Goal: Task Accomplishment & Management: Manage account settings

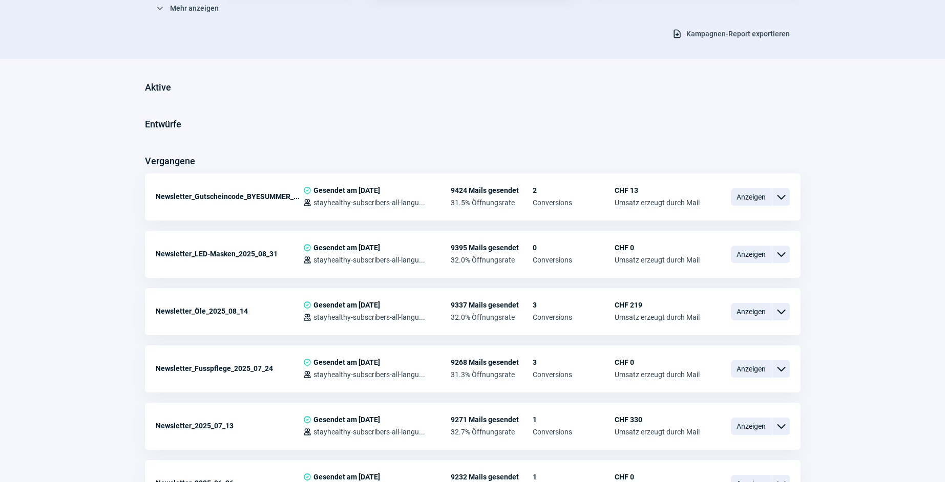
scroll to position [206, 0]
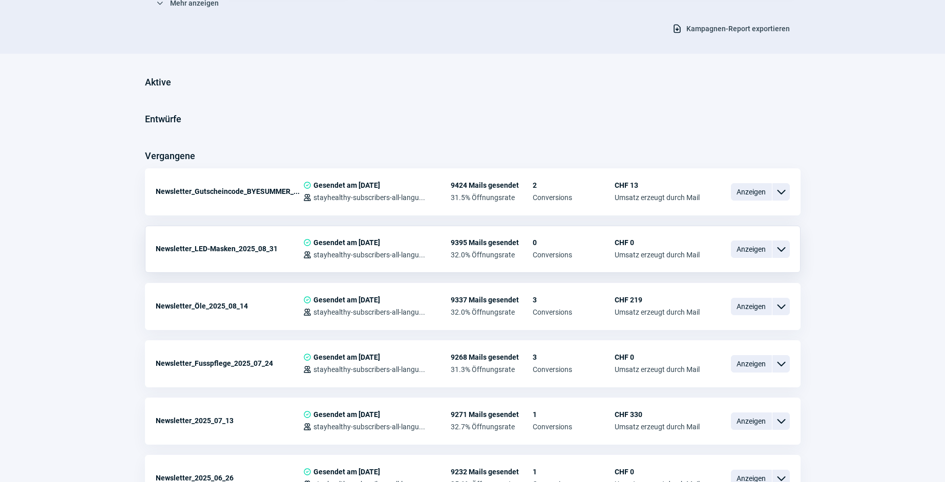
click at [787, 247] on div "ChevronDown icon" at bounding box center [780, 249] width 17 height 17
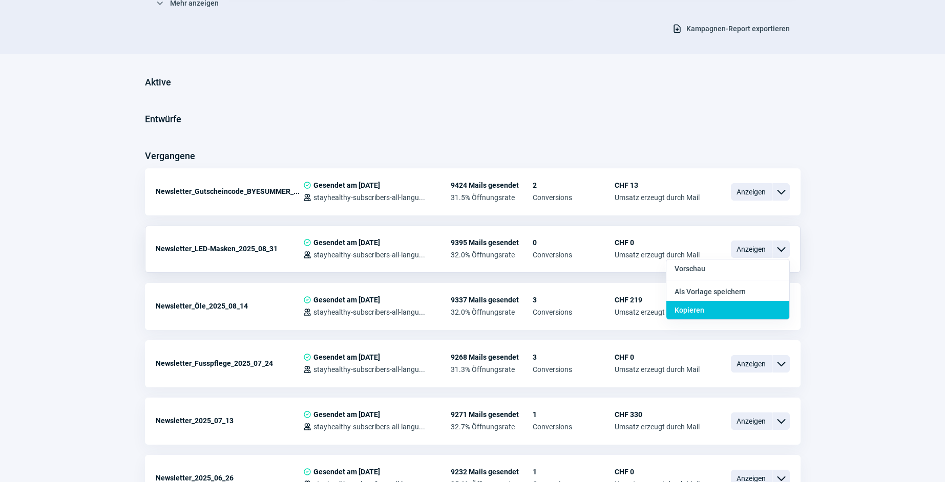
click at [760, 309] on div "Kopieren" at bounding box center [727, 310] width 123 height 18
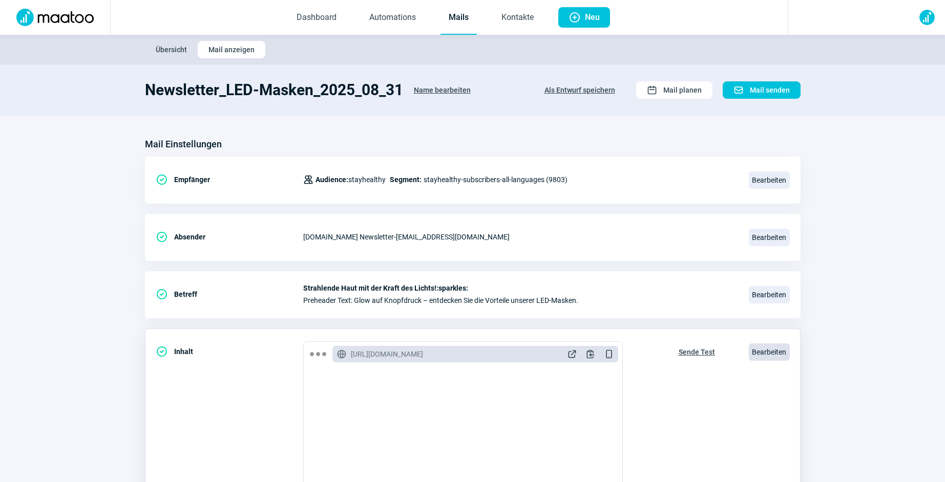
click at [770, 355] on span "Bearbeiten" at bounding box center [768, 352] width 41 height 17
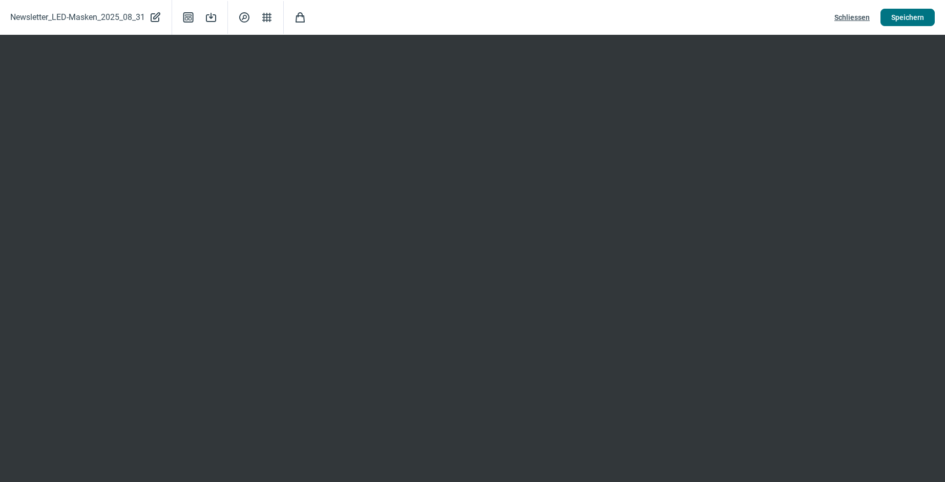
click at [892, 18] on span "Speichern" at bounding box center [907, 17] width 33 height 16
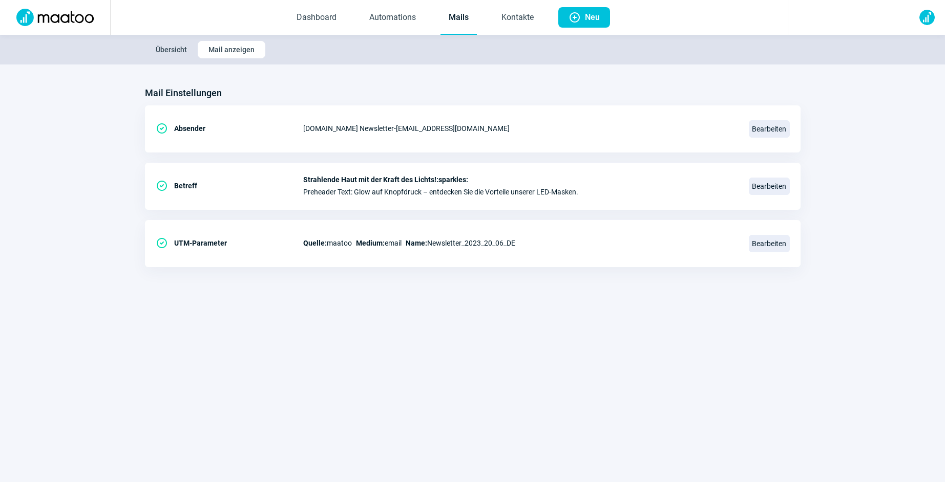
click at [458, 18] on link "Mails" at bounding box center [458, 18] width 36 height 34
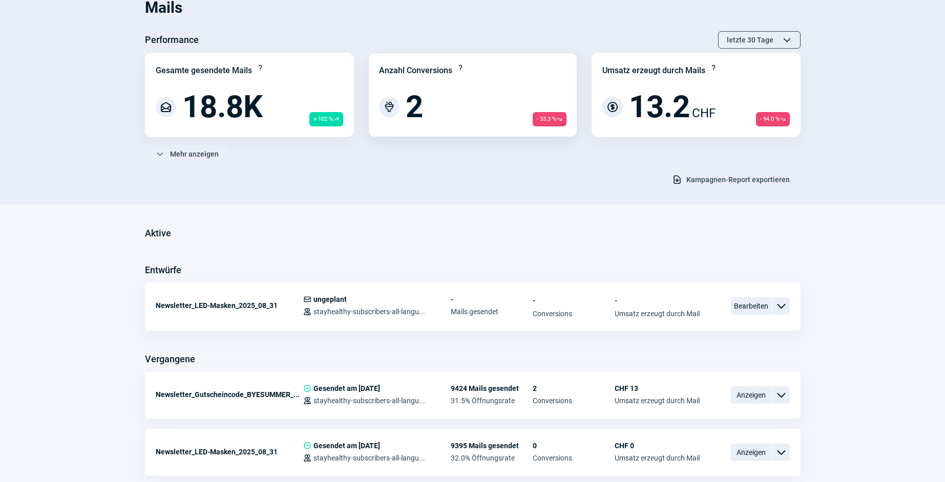
scroll to position [57, 0]
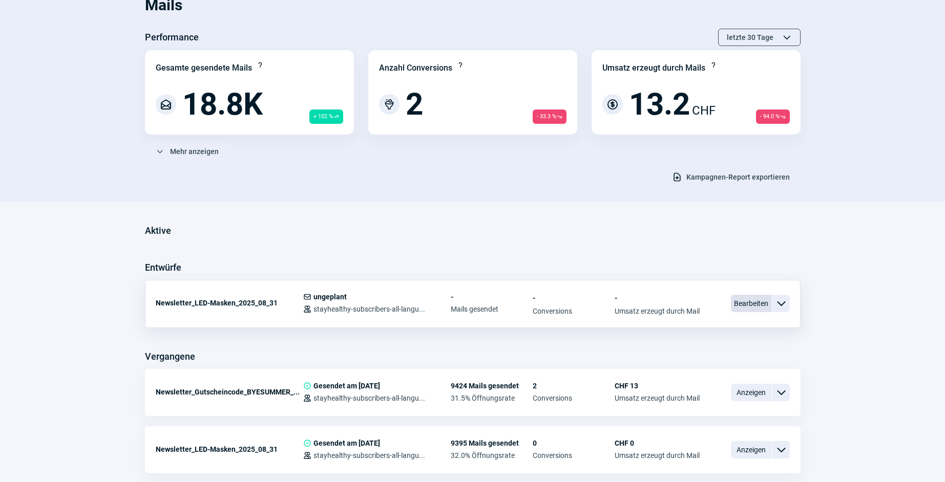
click at [751, 303] on span "Bearbeiten" at bounding box center [751, 303] width 41 height 17
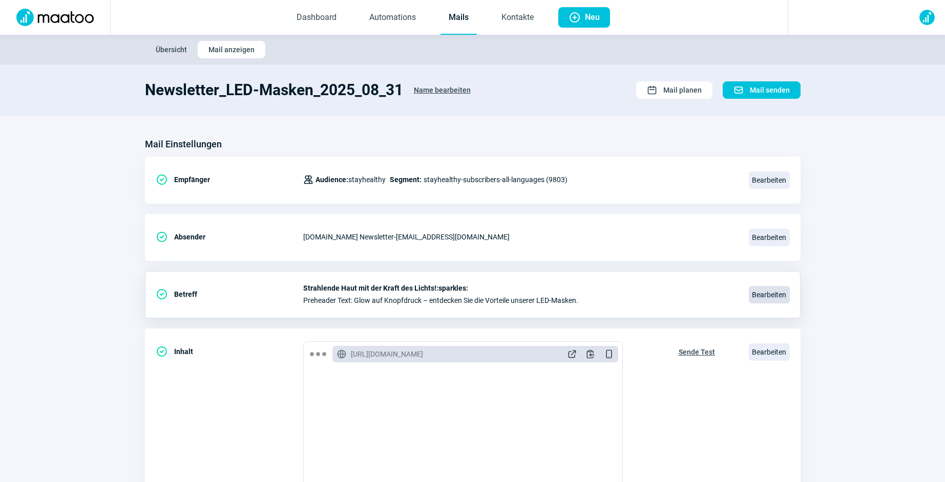
click at [776, 297] on span "Bearbeiten" at bounding box center [768, 294] width 41 height 17
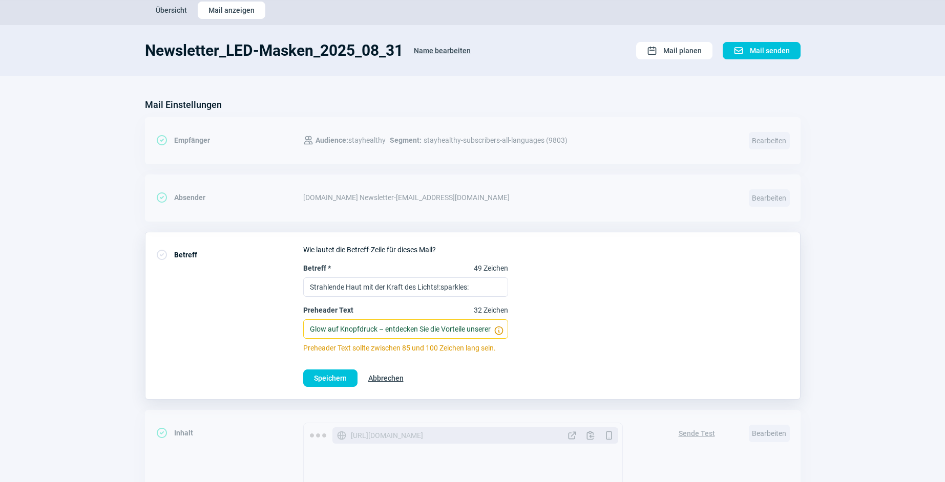
scroll to position [41, 0]
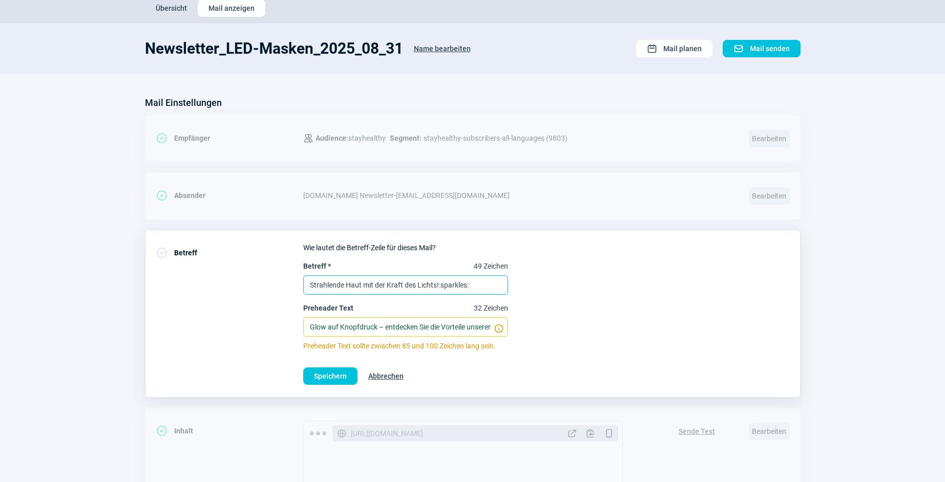
drag, startPoint x: 465, startPoint y: 283, endPoint x: 293, endPoint y: 281, distance: 172.0
click at [293, 281] on div "CheckCircle icon Betreff Wie lautet die Betreff-Zeile für dieses Mail? Betreff …" at bounding box center [472, 314] width 655 height 168
paste input "Ihr Haar verdient mehr 💛"
type input "Ihr Haar verdient mehr 💛"
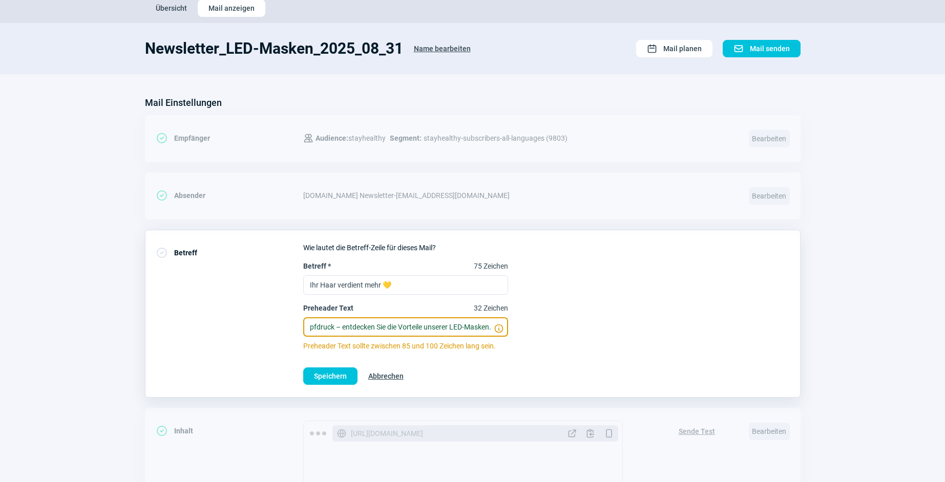
drag, startPoint x: 306, startPoint y: 327, endPoint x: 537, endPoint y: 324, distance: 230.9
click at [537, 324] on div "Betreff * 75 Zeichen Ihr Haar verdient mehr 💛 Preheader Text 32 Zeichen Glow au…" at bounding box center [546, 306] width 486 height 90
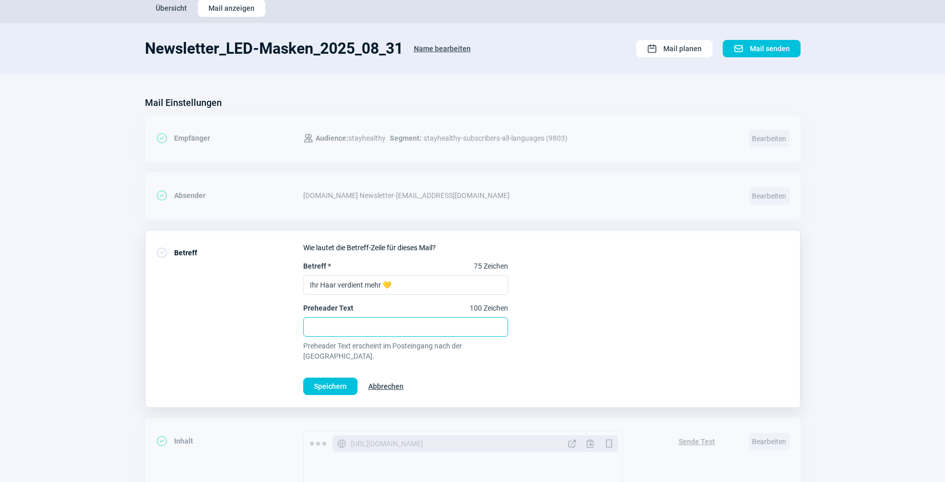
paste input "Entdecken Sie unsere Haarpflege-Highlights für gesundes, kräftiges und schönes …"
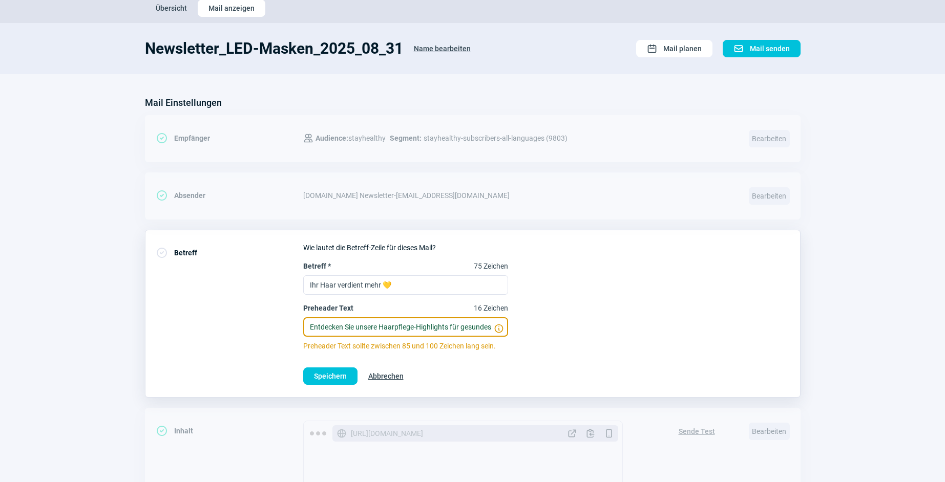
scroll to position [0, 93]
type input "Entdecken Sie unsere Haarpflege-Highlights für gesundes, kräftiges und schönes …"
click at [331, 375] on span "Speichern" at bounding box center [330, 376] width 33 height 16
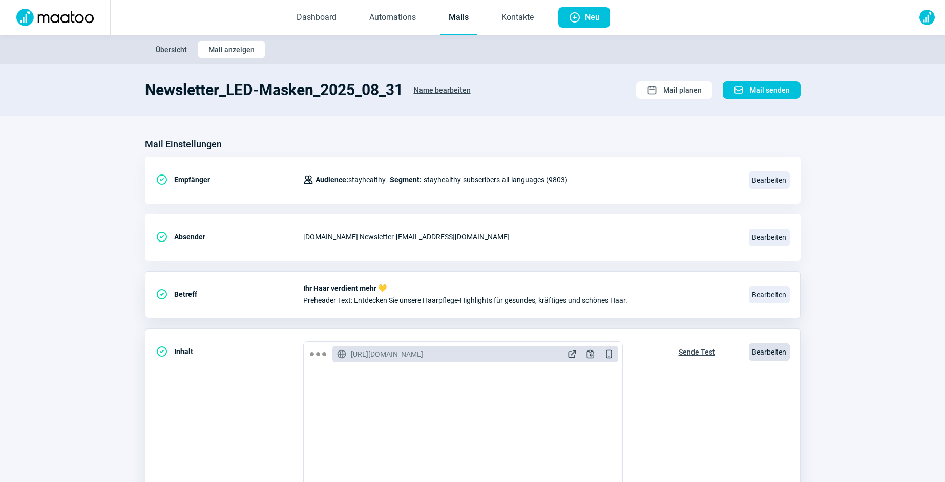
click at [768, 353] on span "Bearbeiten" at bounding box center [768, 352] width 41 height 17
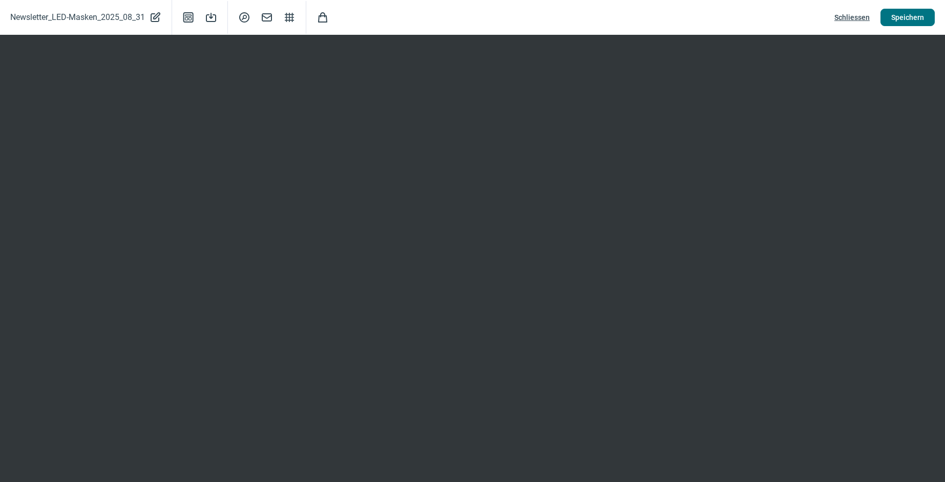
click at [922, 18] on span "Speichern" at bounding box center [907, 17] width 33 height 16
click at [901, 21] on span "Speichern" at bounding box center [907, 17] width 33 height 16
click at [906, 21] on span "Speichern" at bounding box center [907, 17] width 33 height 16
click at [916, 22] on span "Speichern" at bounding box center [907, 17] width 33 height 16
click at [270, 19] on span "Mail icon" at bounding box center [267, 17] width 12 height 12
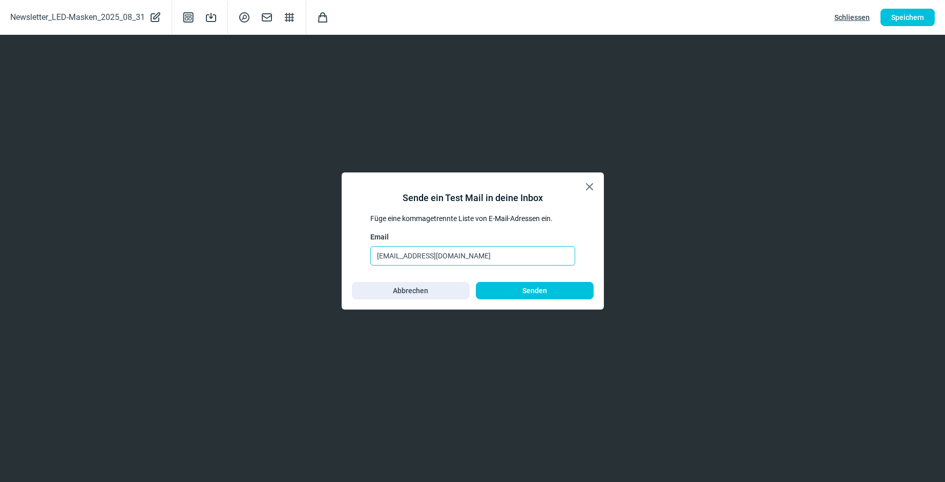
drag, startPoint x: 445, startPoint y: 255, endPoint x: 358, endPoint y: 252, distance: 87.6
click at [358, 252] on div "Sende ein Test Mail in deine Inbox Füge eine kommagetrennte Liste von E-Mail-Ad…" at bounding box center [473, 241] width 242 height 117
type input "anna@saldia.ch"
click at [577, 291] on span "Senden" at bounding box center [534, 291] width 96 height 16
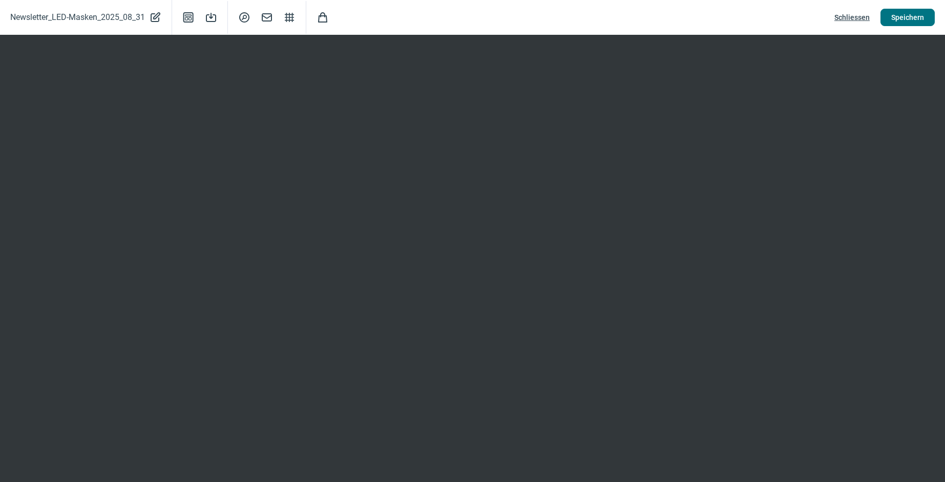
click at [906, 19] on span "Speichern" at bounding box center [907, 17] width 33 height 16
click at [846, 17] on span "Schliessen" at bounding box center [851, 17] width 35 height 16
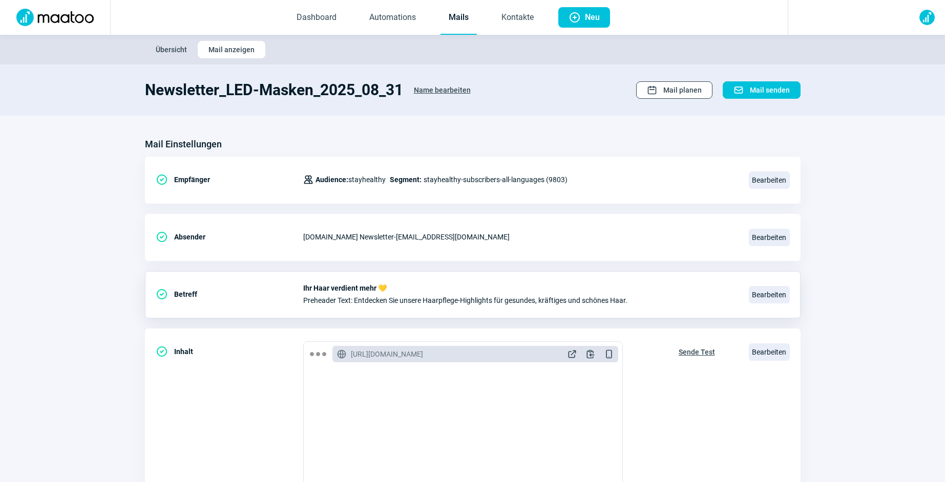
click at [690, 93] on span "Mail planen" at bounding box center [682, 90] width 38 height 16
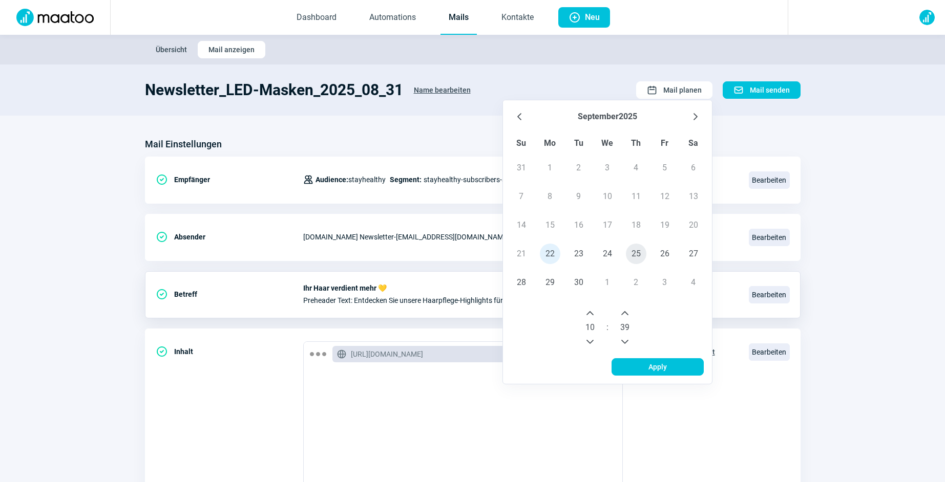
click at [635, 256] on span "25" at bounding box center [636, 254] width 20 height 20
click at [588, 337] on button "Previous Hour" at bounding box center [590, 342] width 16 height 16
click at [589, 338] on icon "Previous Hour" at bounding box center [590, 342] width 8 height 8
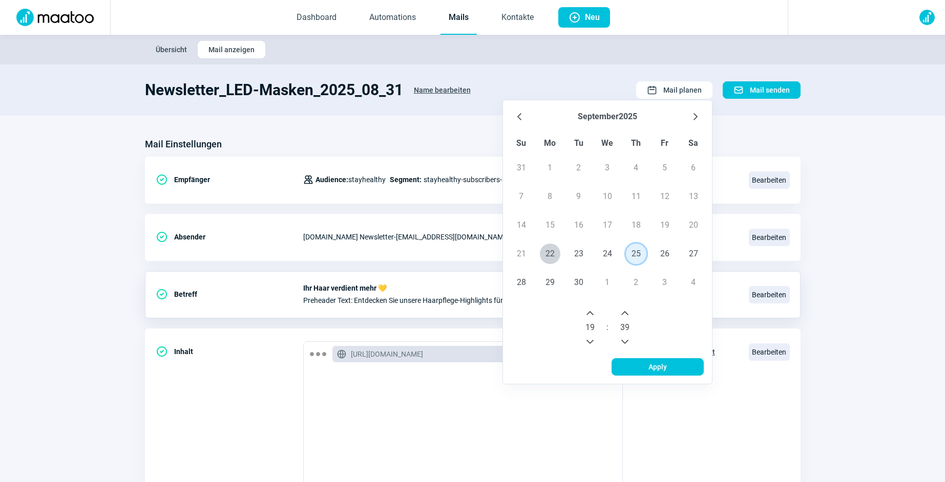
click at [589, 338] on icon "Previous Hour" at bounding box center [590, 342] width 8 height 8
click at [622, 338] on icon "Previous Minute" at bounding box center [624, 342] width 8 height 8
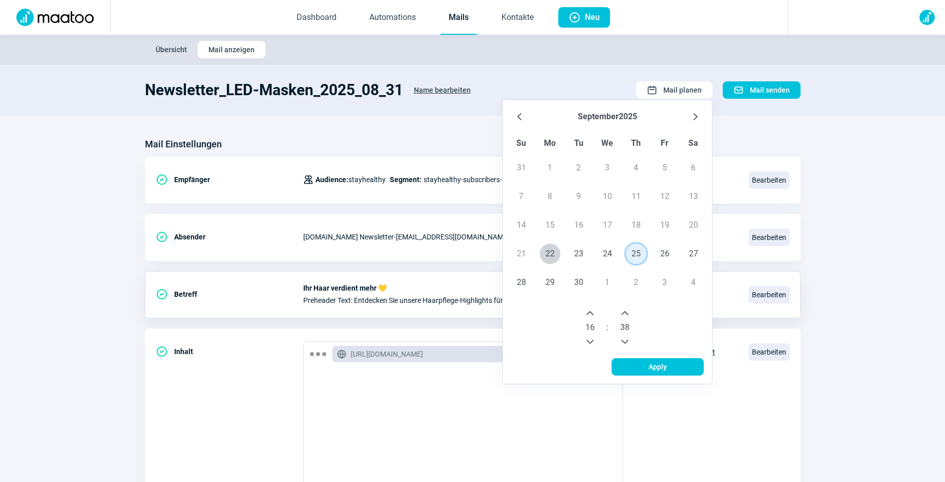
click at [622, 338] on icon "Previous Minute" at bounding box center [624, 342] width 8 height 8
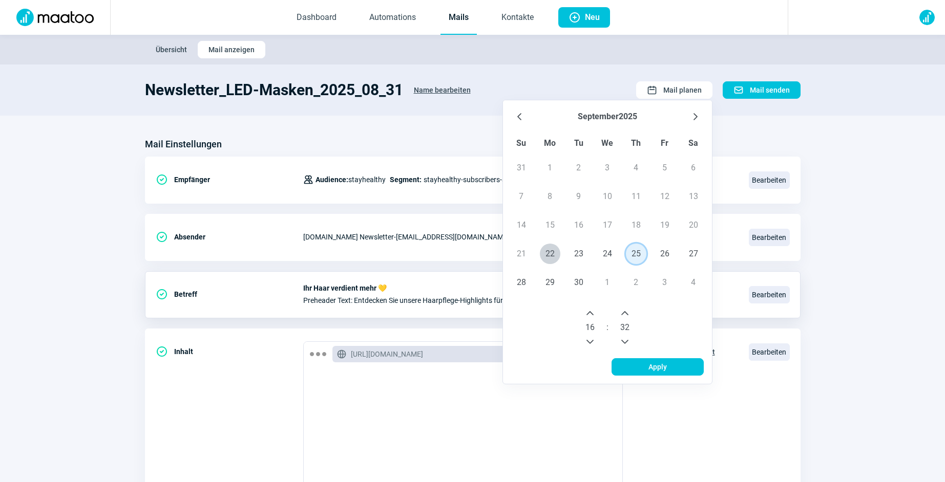
click at [622, 338] on icon "Previous Minute" at bounding box center [624, 342] width 8 height 8
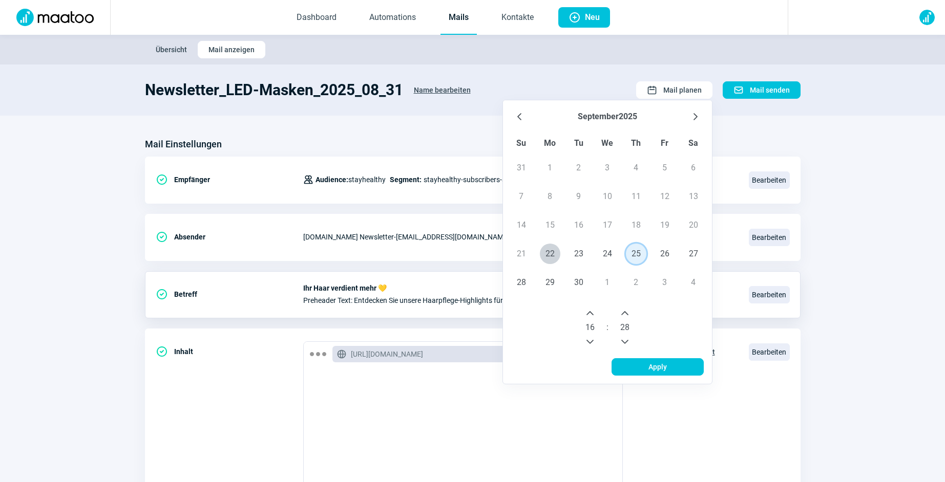
click at [622, 338] on icon "Previous Minute" at bounding box center [624, 342] width 8 height 8
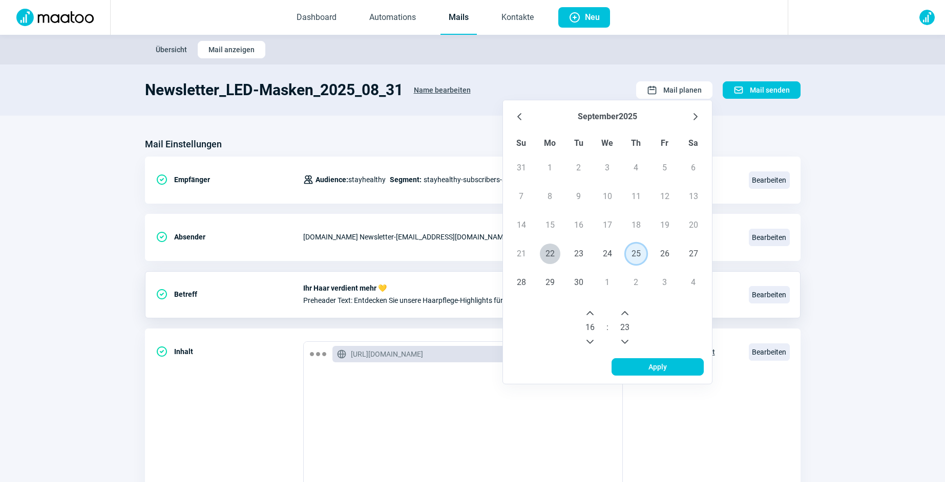
click at [621, 309] on icon "Next Minute" at bounding box center [624, 313] width 8 height 8
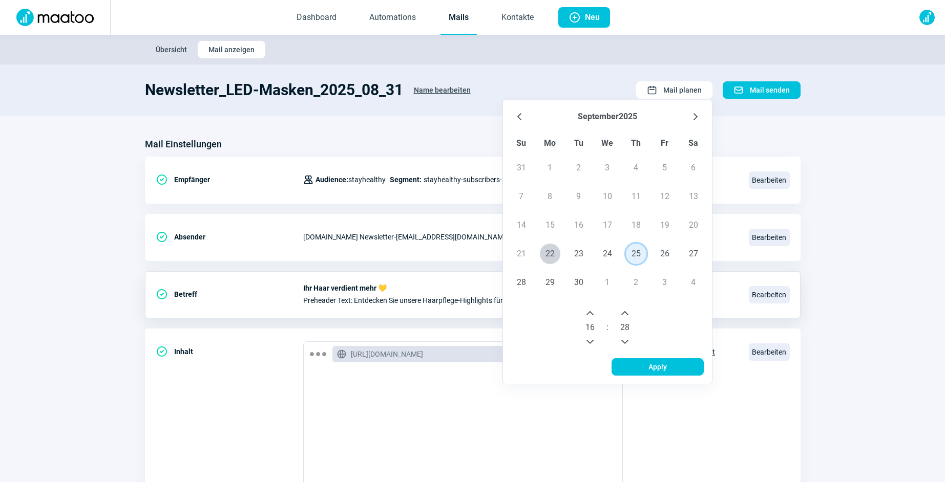
click at [621, 309] on icon "Next Minute" at bounding box center [624, 313] width 8 height 8
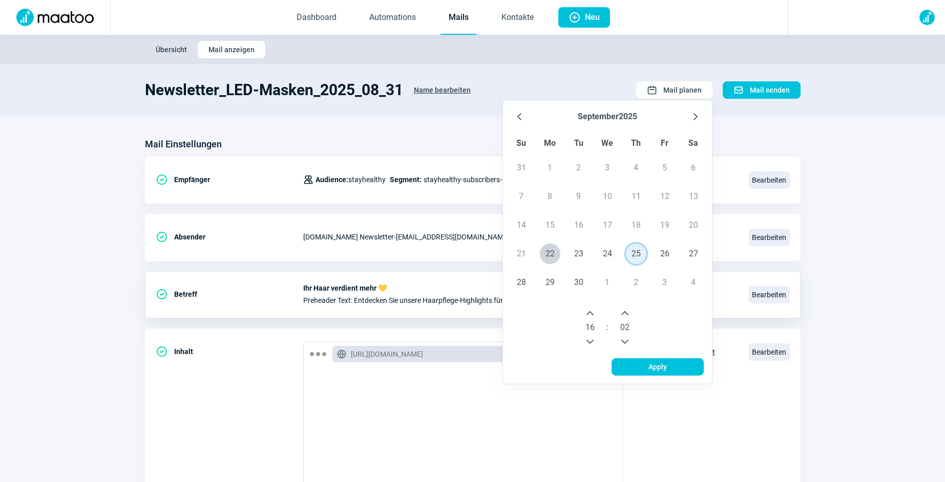
click at [621, 309] on icon "Next Minute" at bounding box center [624, 313] width 8 height 8
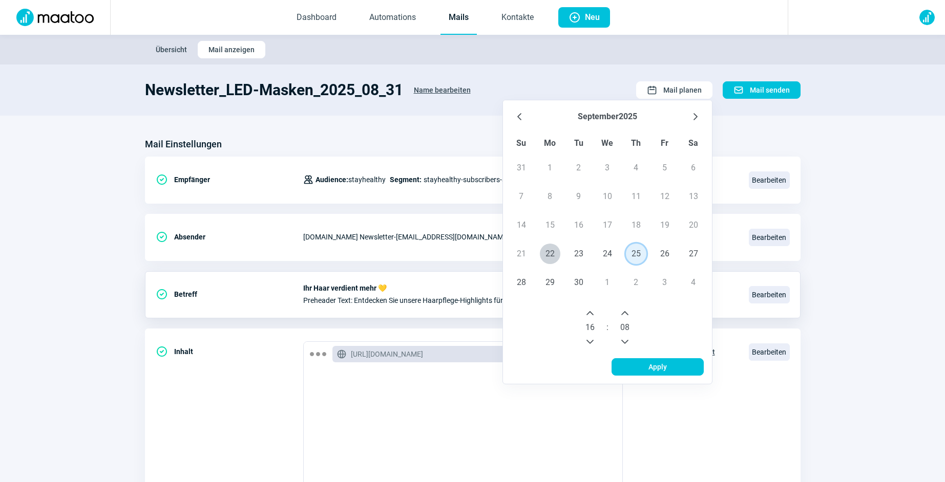
click at [621, 309] on icon "Next Minute" at bounding box center [624, 313] width 8 height 8
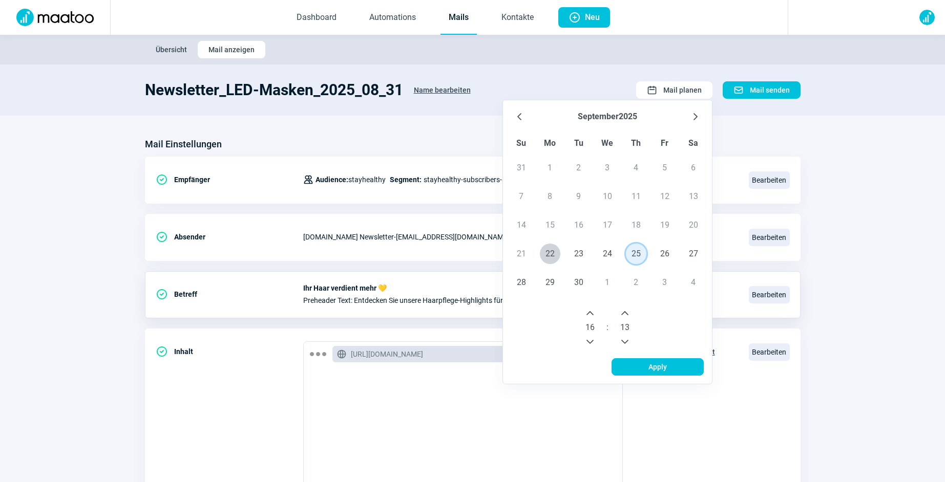
click at [621, 309] on icon "Next Minute" at bounding box center [624, 313] width 8 height 8
click at [660, 364] on span "Apply" at bounding box center [657, 367] width 18 height 16
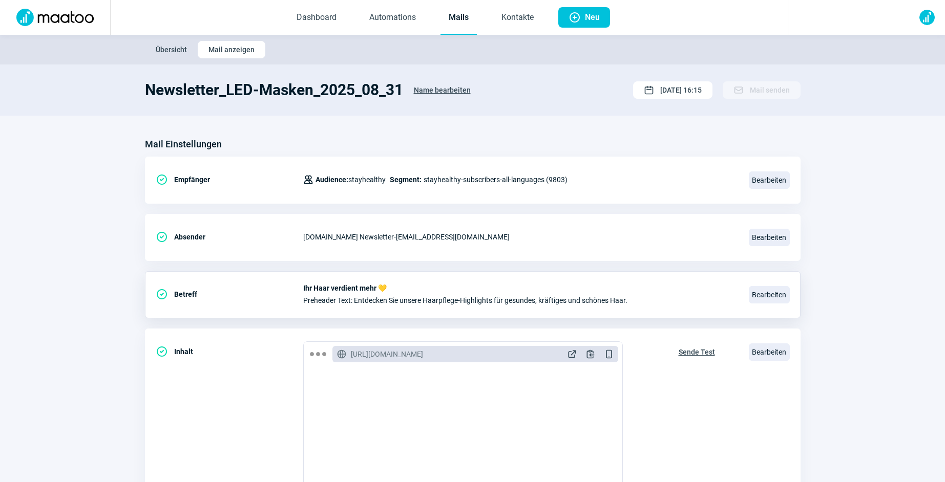
click at [460, 16] on link "Mails" at bounding box center [458, 18] width 36 height 34
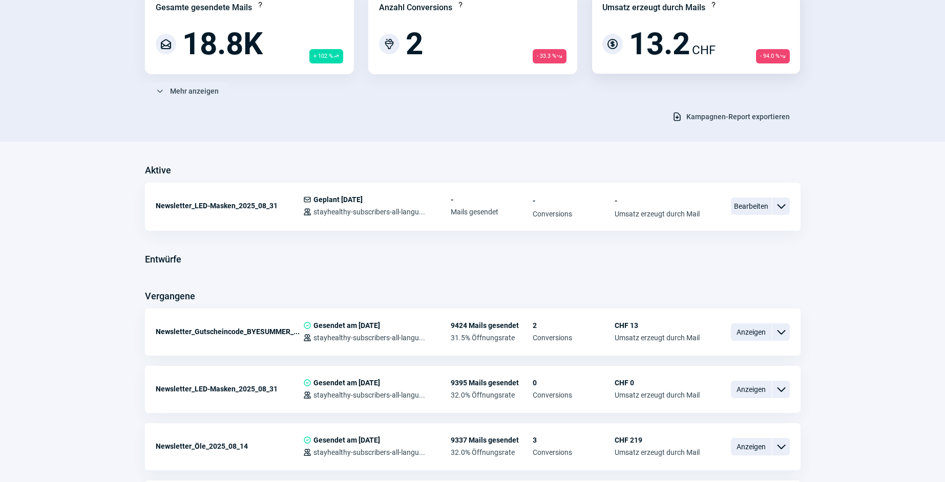
scroll to position [134, 0]
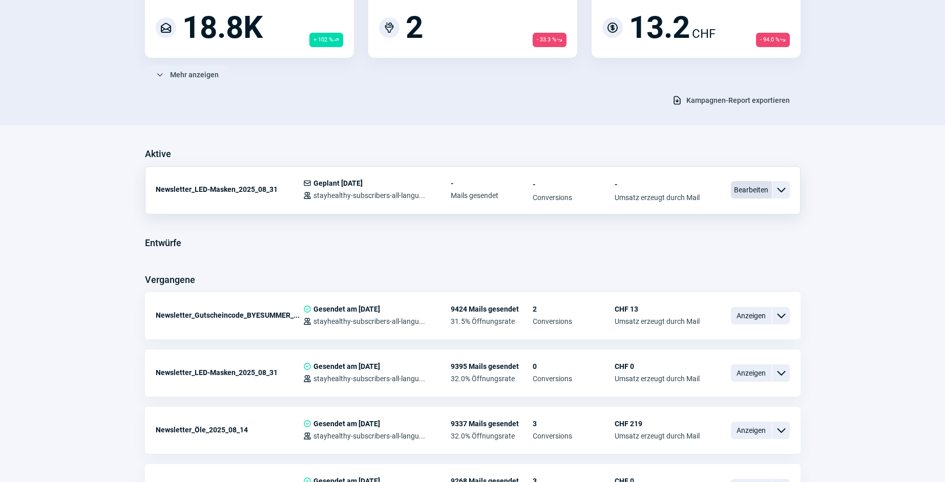
click at [743, 190] on span "Bearbeiten" at bounding box center [751, 189] width 41 height 17
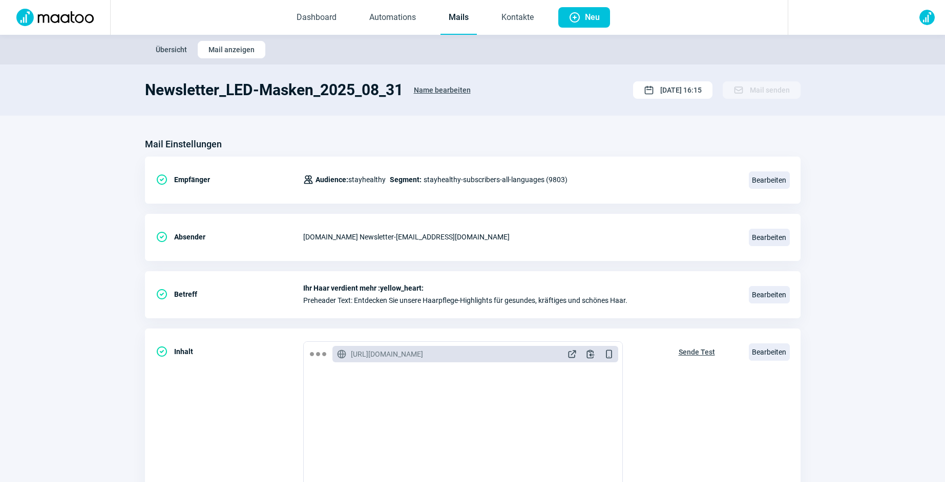
click at [459, 90] on span "Name bearbeiten" at bounding box center [442, 90] width 57 height 16
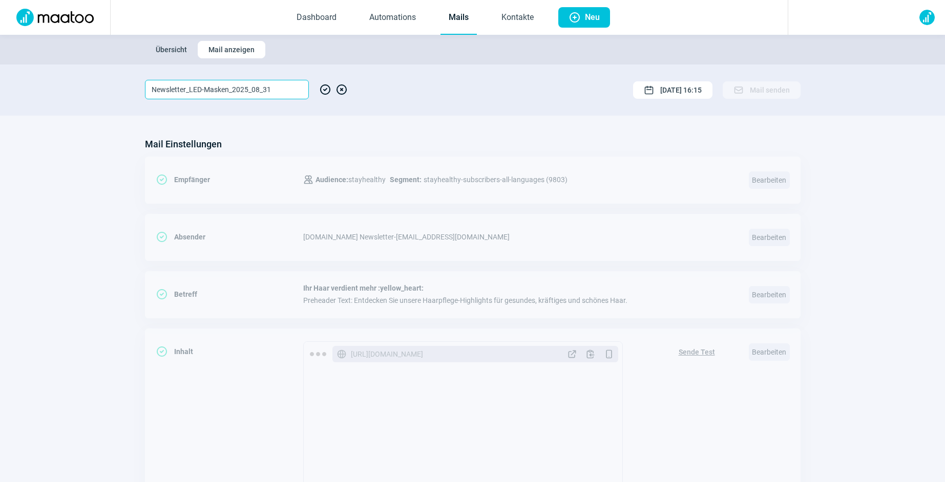
drag, startPoint x: 189, startPoint y: 88, endPoint x: 229, endPoint y: 89, distance: 40.4
click at [229, 89] on input "Newsletter_LED-Masken_2025_08_31" at bounding box center [227, 89] width 164 height 19
click at [253, 89] on input "Newsletter_Haarpflege_2025_08_31" at bounding box center [227, 89] width 164 height 19
click at [267, 87] on input "Newsletter_Haarpflege_2025_09_31" at bounding box center [227, 89] width 164 height 19
type input "Newsletter_Haarpflege_2025_09_25"
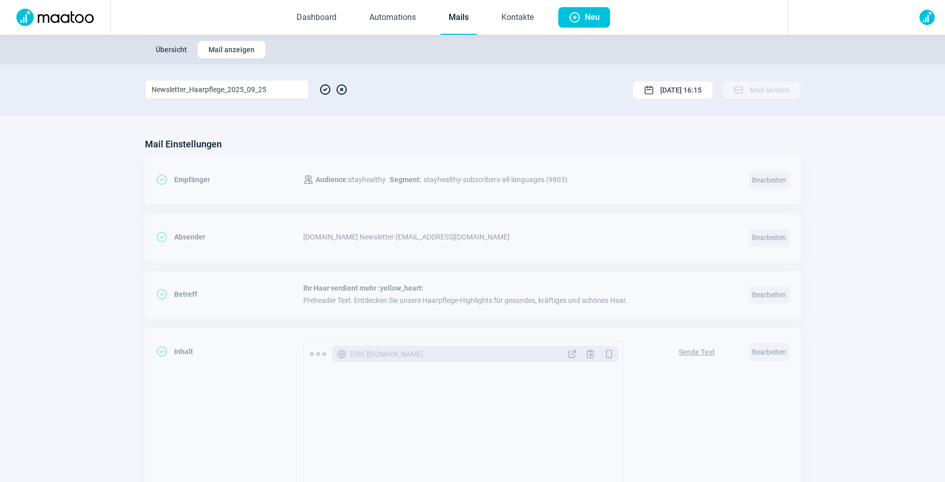
click at [322, 88] on span "CheckCircle icon" at bounding box center [325, 89] width 12 height 19
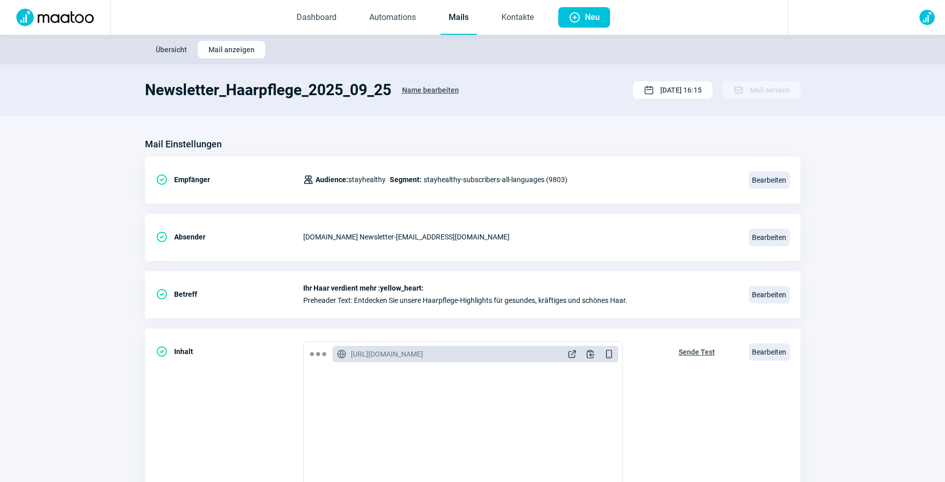
click at [462, 17] on link "Mails" at bounding box center [458, 18] width 36 height 34
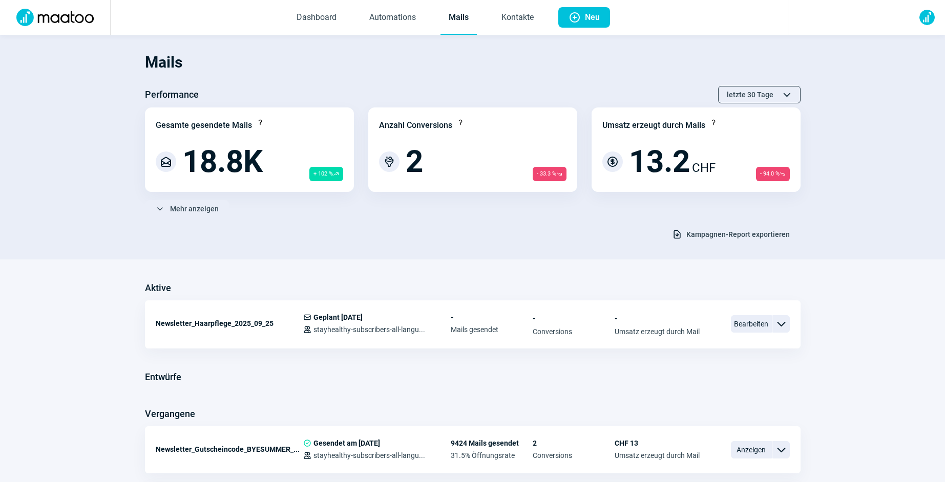
scroll to position [3, 0]
